Goal: Task Accomplishment & Management: Manage account settings

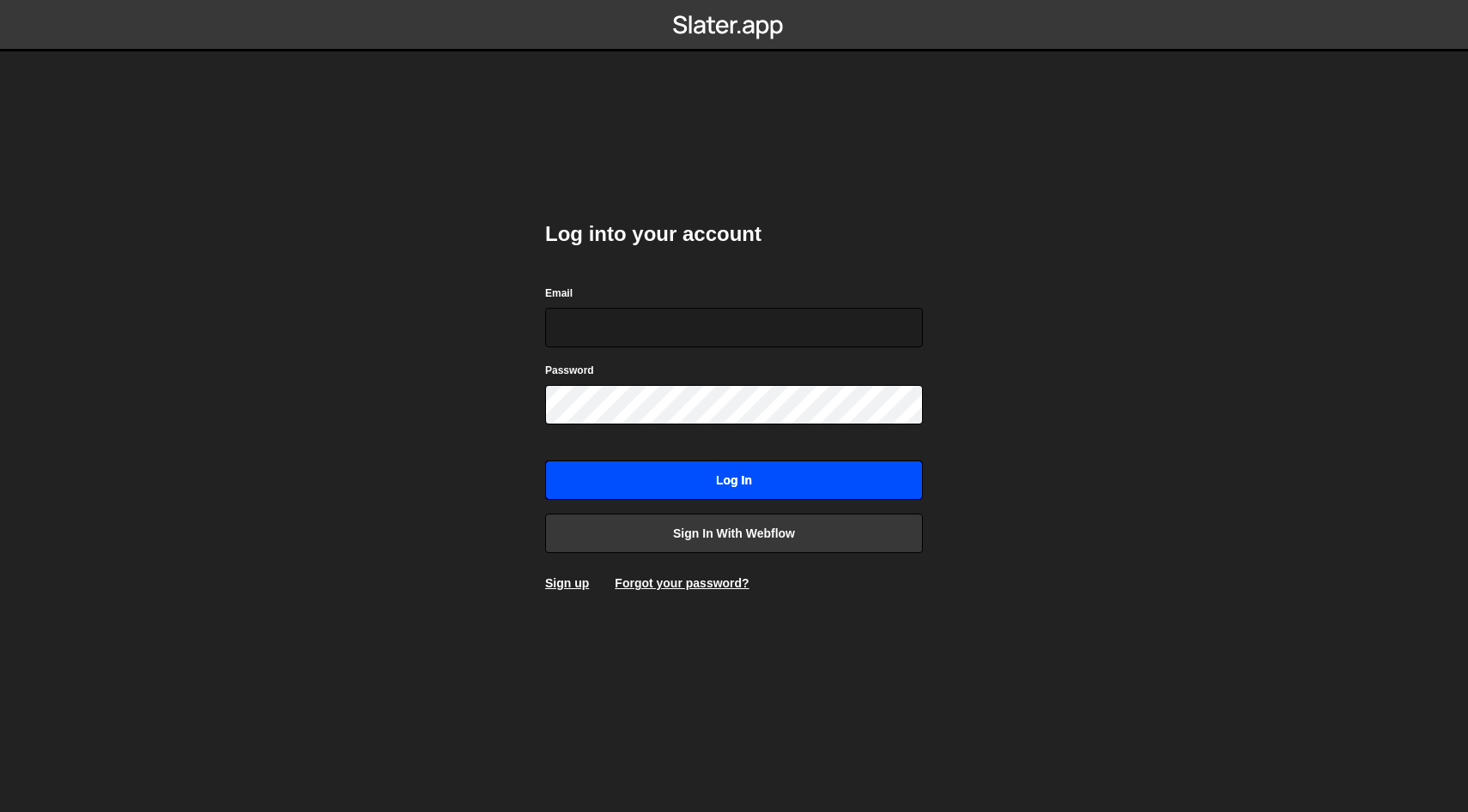
type input "[PERSON_NAME][EMAIL_ADDRESS][DOMAIN_NAME]"
click at [697, 480] on input "Log in" at bounding box center [734, 480] width 377 height 40
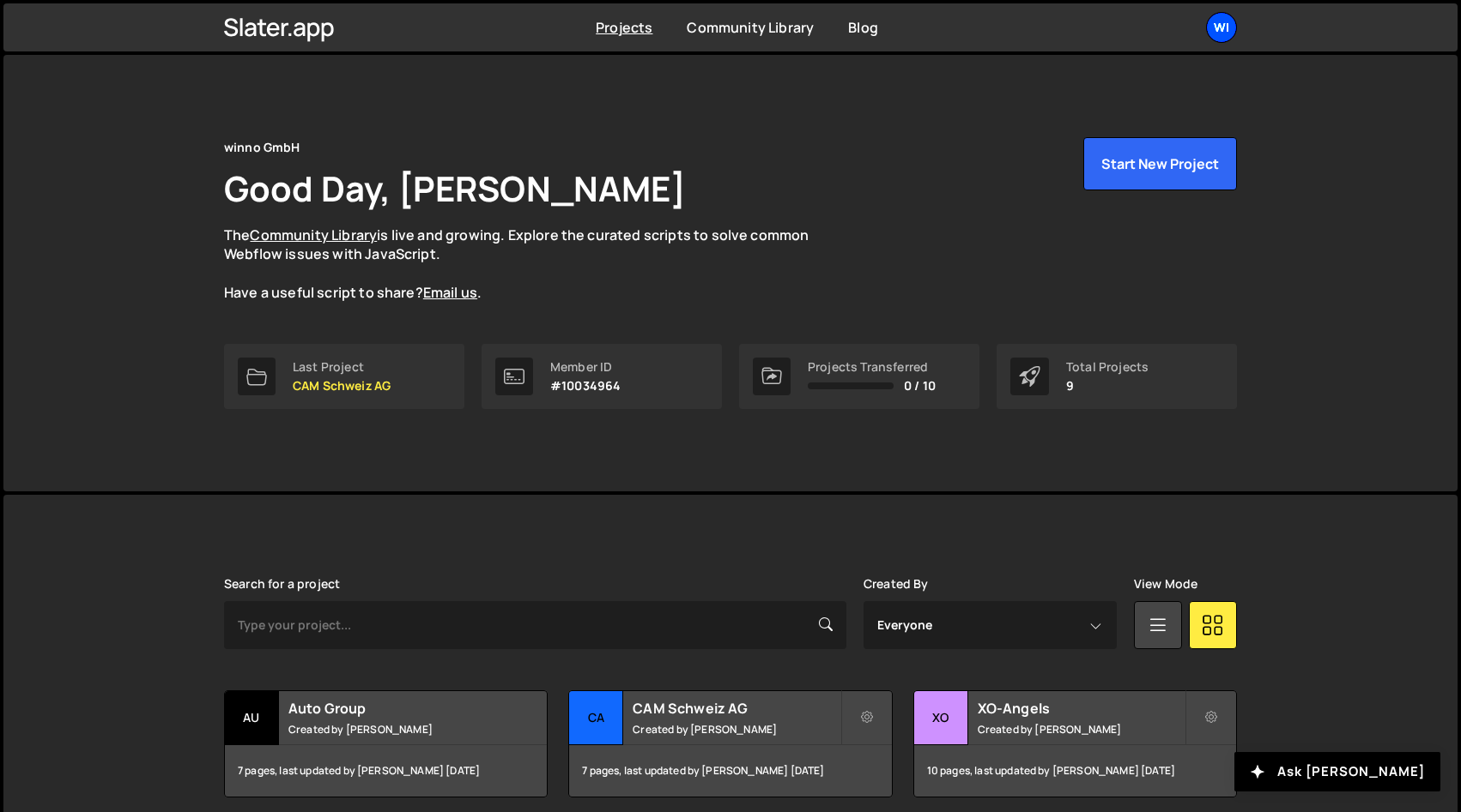
click at [1232, 28] on div "wi" at bounding box center [1222, 28] width 31 height 31
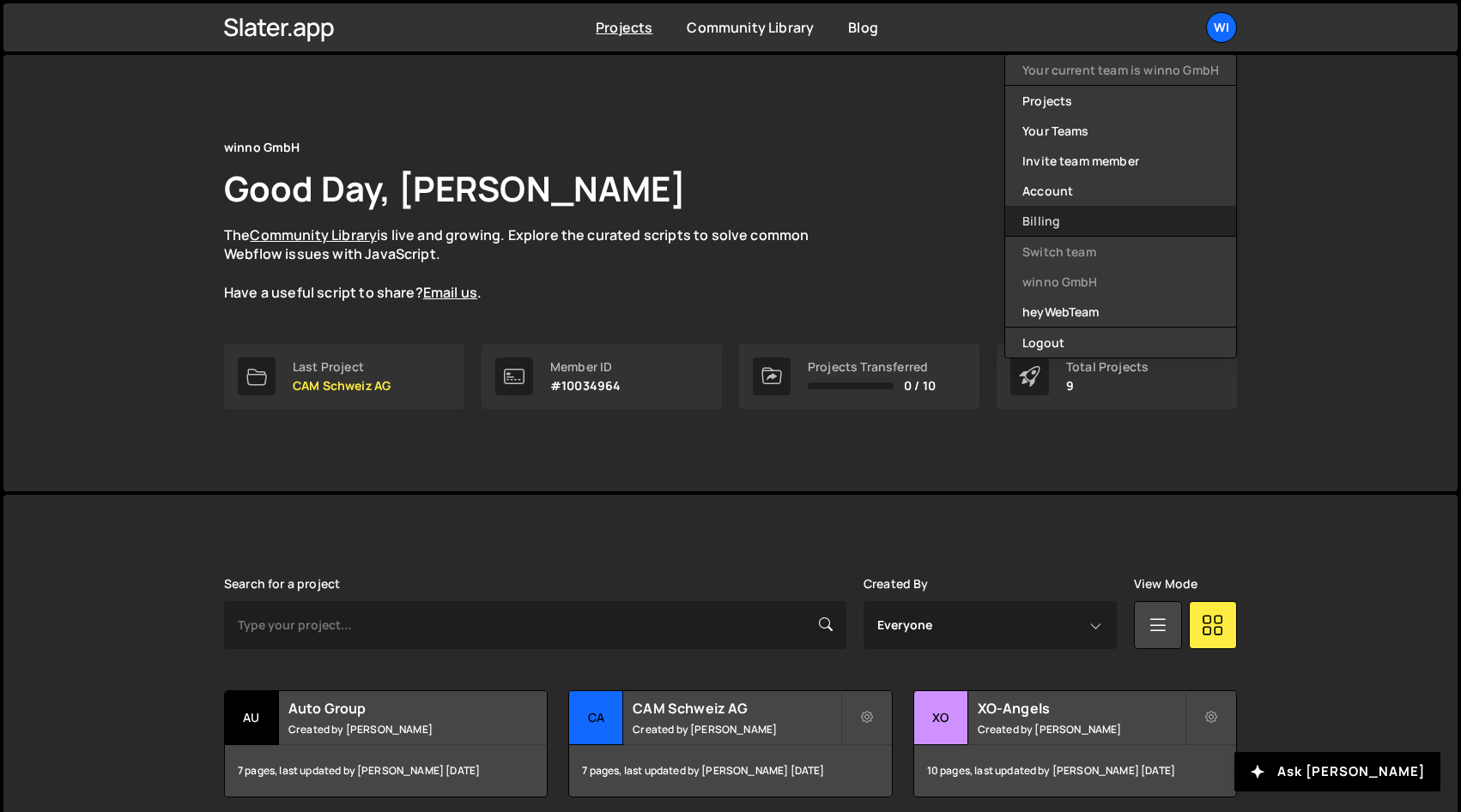
click at [1060, 211] on link "Billing" at bounding box center [1121, 220] width 231 height 30
